Goal: Task Accomplishment & Management: Complete application form

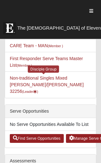
scroll to position [221, 0]
click at [61, 76] on link "Non-traditional Singles Mixed Valle/Mooneyhan 32256 (Leader )" at bounding box center [47, 85] width 74 height 18
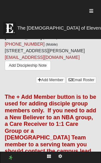
scroll to position [2037, 0]
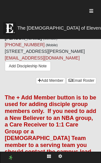
click at [55, 84] on link "Add Member" at bounding box center [50, 81] width 29 height 7
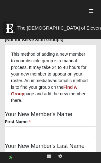
scroll to position [179, 0]
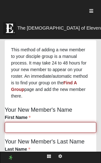
click at [47, 122] on input "First Name" at bounding box center [50, 127] width 91 height 11
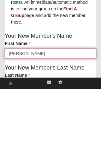
type input "[PERSON_NAME]"
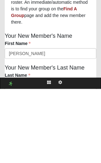
click at [34, 154] on input "Last Name" at bounding box center [50, 159] width 91 height 11
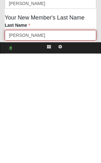
type input "[PERSON_NAME]"
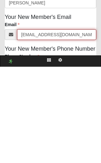
scroll to position [246, 0]
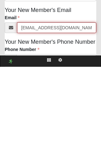
type input "[EMAIL_ADDRESS][DOMAIN_NAME]"
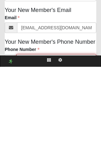
click at [50, 151] on input "Phone Number" at bounding box center [56, 156] width 80 height 11
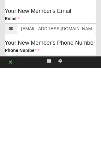
type input "[PHONE_NUMBER]"
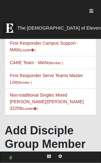
scroll to position [44, 0]
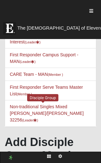
click at [46, 104] on link "Non-traditional Singles Mixed [PERSON_NAME]/[PERSON_NAME] 32256 (Leader )" at bounding box center [47, 113] width 74 height 18
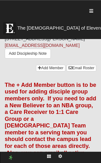
scroll to position [2050, 0]
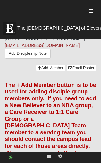
click at [55, 72] on link "Add Member" at bounding box center [50, 68] width 29 height 7
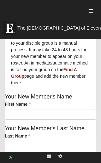
scroll to position [192, 0]
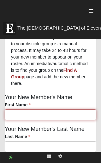
click at [45, 110] on input "First Name" at bounding box center [50, 115] width 91 height 11
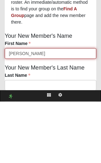
type input "Beth"
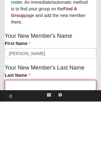
click at [30, 142] on input "Last Name" at bounding box center [50, 147] width 91 height 11
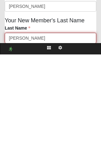
scroll to position [285, 0]
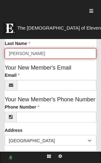
type input "Randolph"
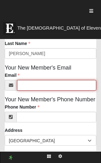
click at [41, 80] on input "Email" at bounding box center [56, 85] width 79 height 11
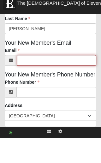
click at [38, 80] on input "Email" at bounding box center [56, 85] width 79 height 11
paste input "beth.randolph26@gmail.com"
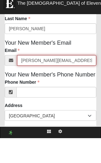
type input "beth.randolph26@gmail.com"
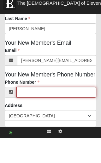
click at [54, 112] on input "Phone Number" at bounding box center [56, 117] width 80 height 11
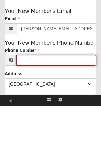
scroll to position [342, 0]
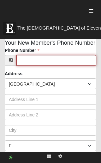
click at [41, 55] on input "Phone Number" at bounding box center [56, 60] width 80 height 11
paste input "478-213-6435"
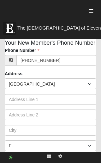
type input "(478) 213-6435"
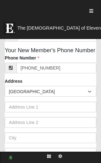
scroll to position [338, 0]
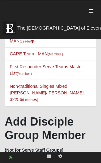
scroll to position [64, 0]
